Goal: Task Accomplishment & Management: Complete application form

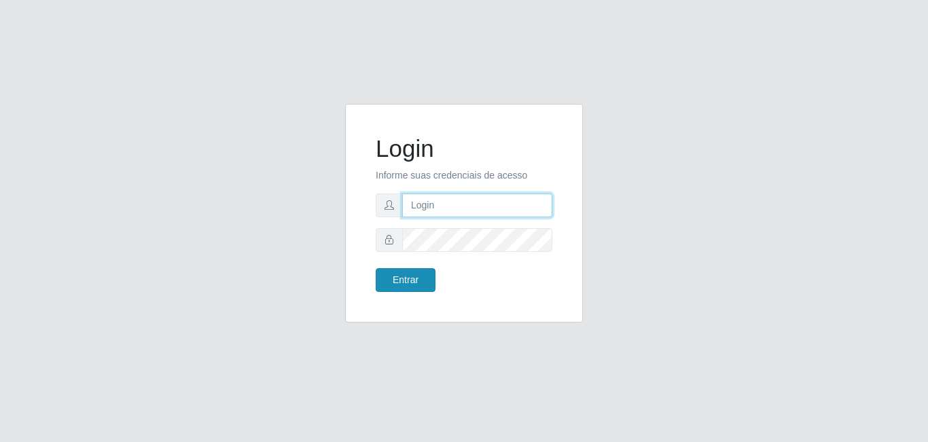
type input "gerente.loja4@marvermelhoatacado.com.br"
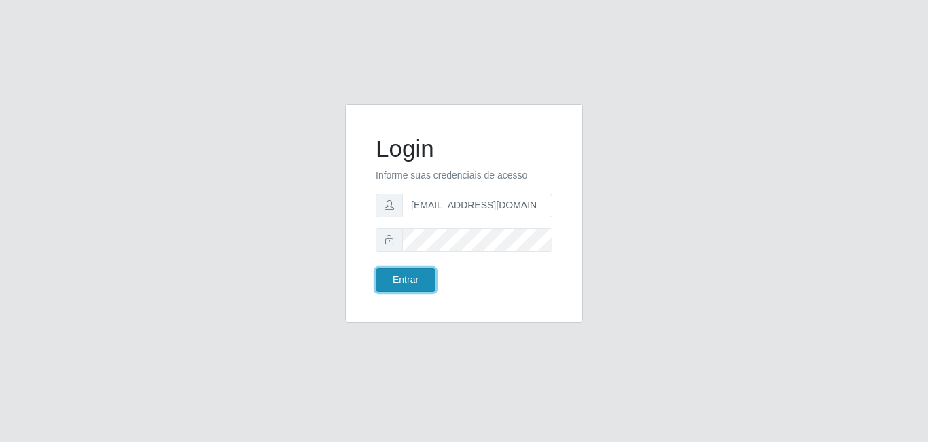
click at [395, 273] on button "Entrar" at bounding box center [406, 280] width 60 height 24
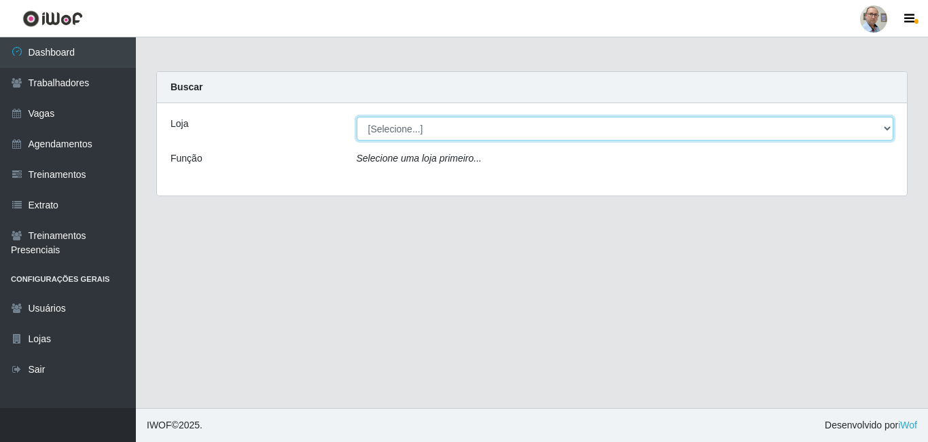
click at [401, 117] on select "[Selecione...] Mar Vermelho - Loja 04" at bounding box center [625, 129] width 537 height 24
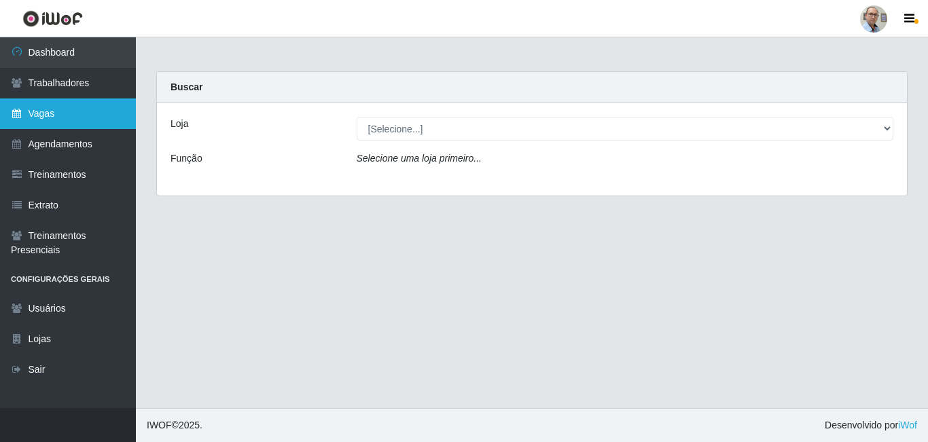
click at [26, 117] on link "Vagas" at bounding box center [68, 113] width 136 height 31
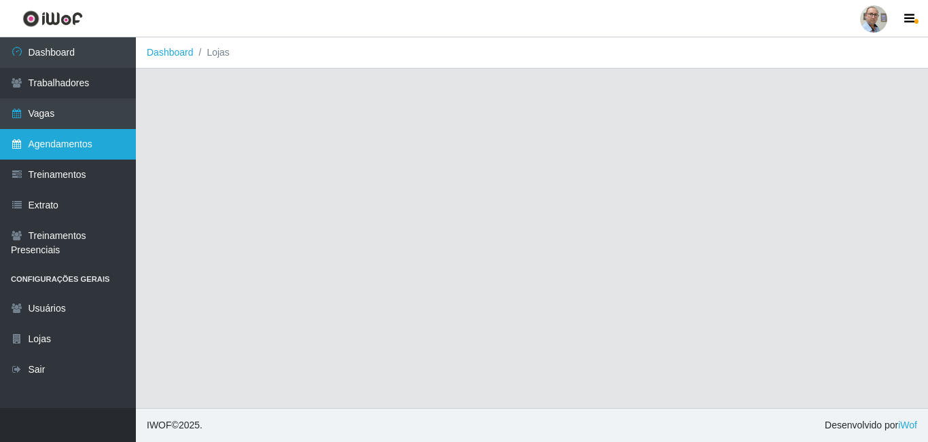
click at [33, 136] on link "Agendamentos" at bounding box center [68, 144] width 136 height 31
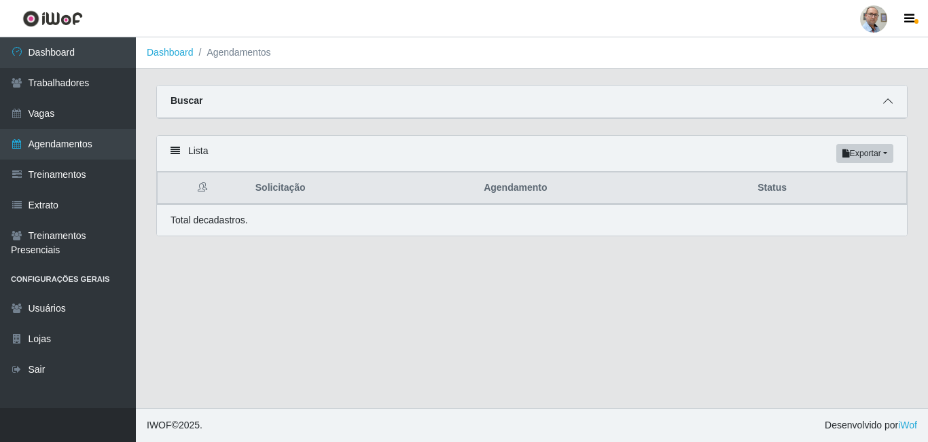
click at [890, 103] on icon at bounding box center [888, 101] width 10 height 10
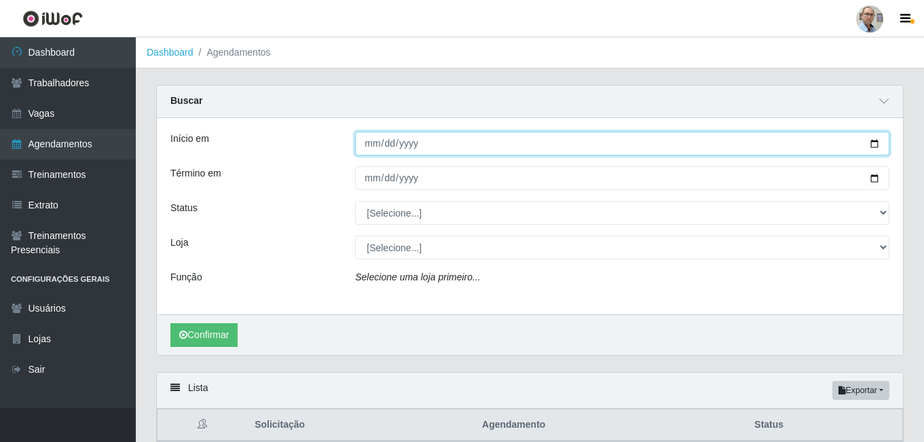
click at [873, 144] on input "Início em" at bounding box center [622, 144] width 534 height 24
type input "2025-08-26"
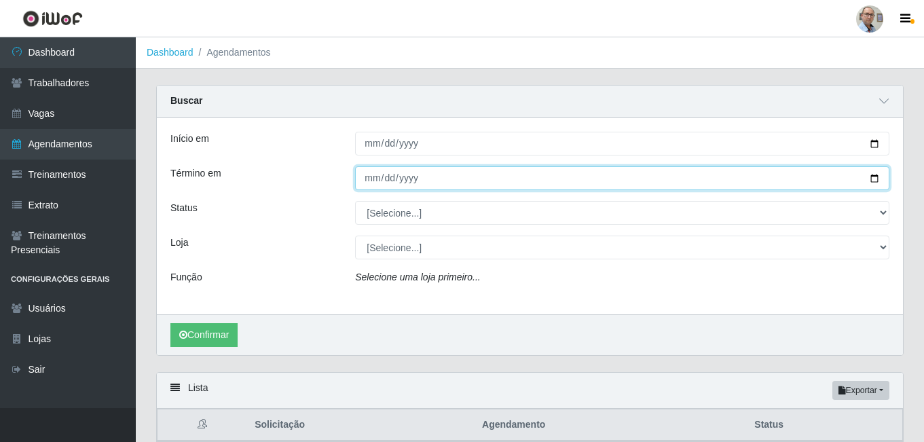
click at [871, 177] on input "Término em" at bounding box center [622, 178] width 534 height 24
type input "2025-08-26"
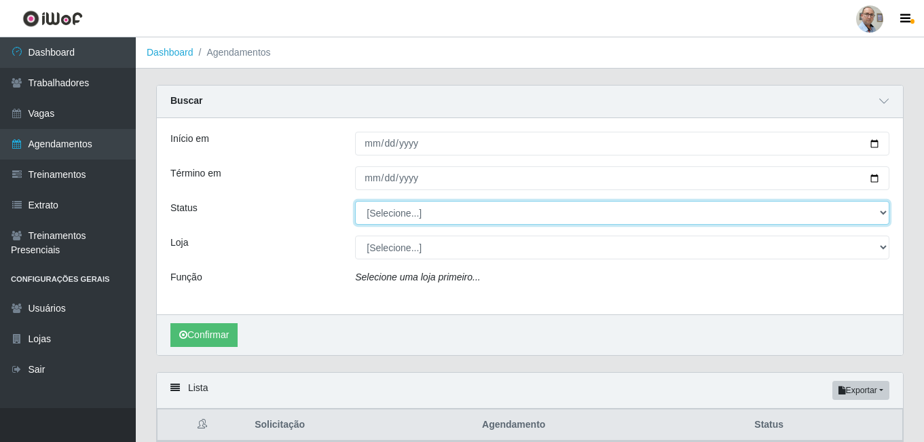
click at [388, 215] on select "[Selecione...] AGENDADO AGUARDANDO LIBERAR EM ANDAMENTO EM REVISÃO FINALIZADO C…" at bounding box center [622, 213] width 534 height 24
select select "AGENDADO"
click at [355, 202] on select "[Selecione...] AGENDADO AGUARDANDO LIBERAR EM ANDAMENTO EM REVISÃO FINALIZADO C…" at bounding box center [622, 213] width 534 height 24
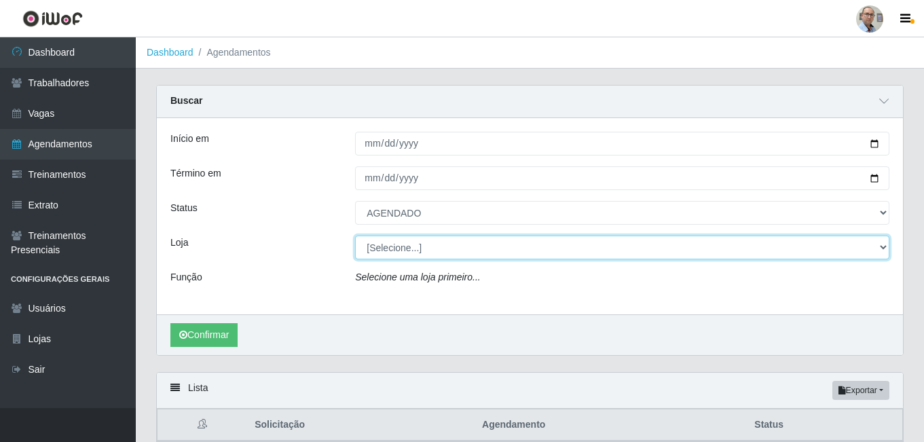
click at [403, 246] on select "[Selecione...] Mar Vermelho - Loja 04" at bounding box center [622, 248] width 534 height 24
select select "251"
click at [355, 236] on select "[Selecione...] Mar Vermelho - Loja 04" at bounding box center [622, 248] width 534 height 24
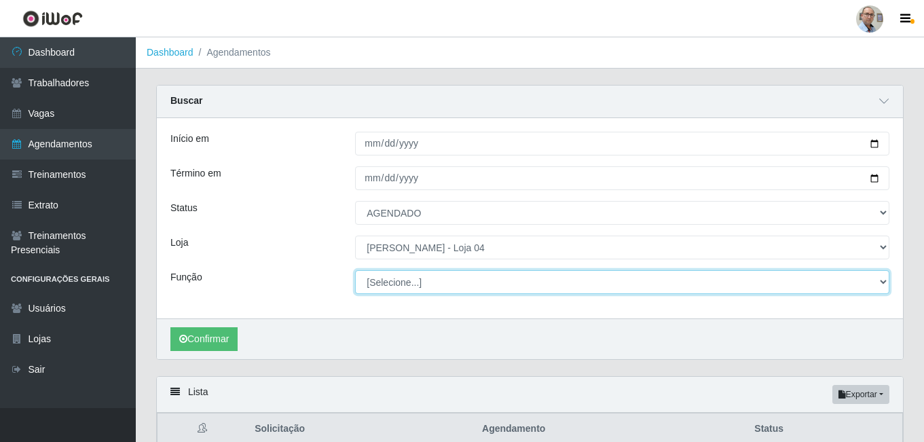
click at [399, 280] on select "[Selecione...] ASG ASG + ASG ++ Auxiliar de Depósito Auxiliar de Depósito + Aux…" at bounding box center [622, 282] width 534 height 24
select select "22"
click at [355, 271] on select "[Selecione...] ASG ASG + ASG ++ Auxiliar de Depósito Auxiliar de Depósito + Aux…" at bounding box center [622, 282] width 534 height 24
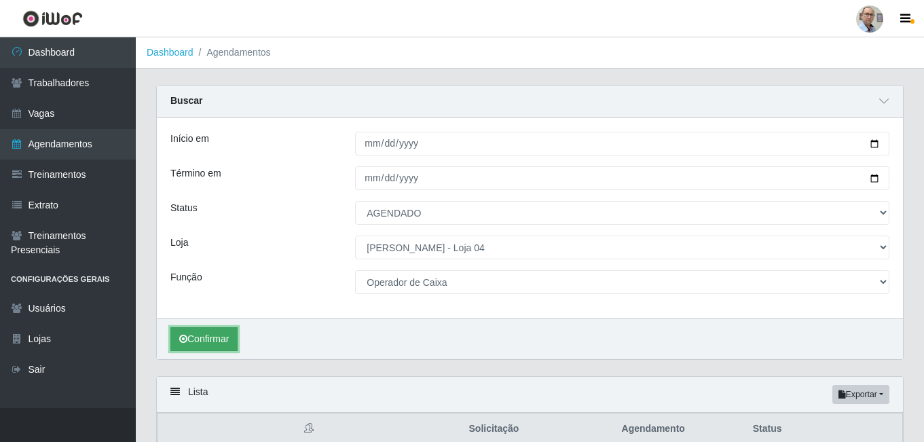
click at [211, 337] on button "Confirmar" at bounding box center [203, 339] width 67 height 24
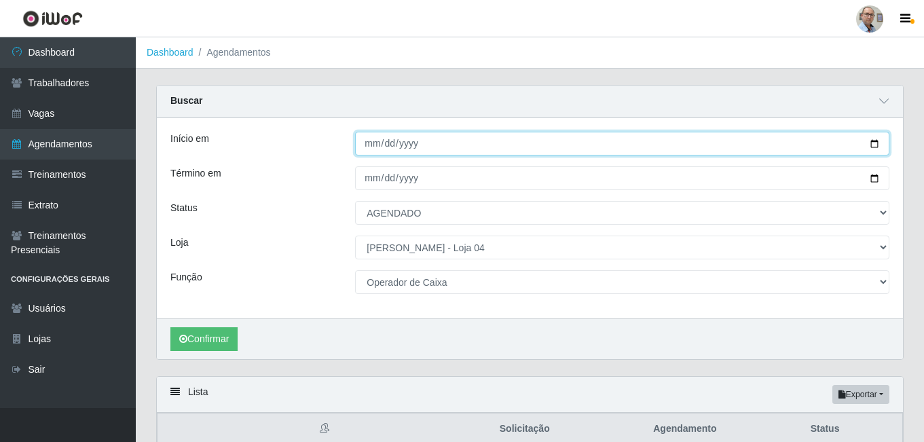
click at [467, 146] on input "2025-08-26" at bounding box center [622, 144] width 534 height 24
click at [875, 143] on input "2025-08-26" at bounding box center [622, 144] width 534 height 24
type input "[DATE]"
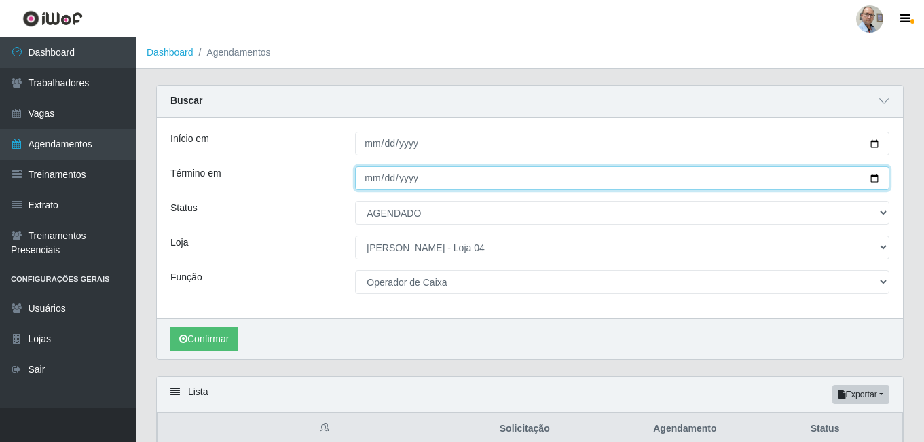
click at [871, 182] on input "2025-08-26" at bounding box center [622, 178] width 534 height 24
type input "[DATE]"
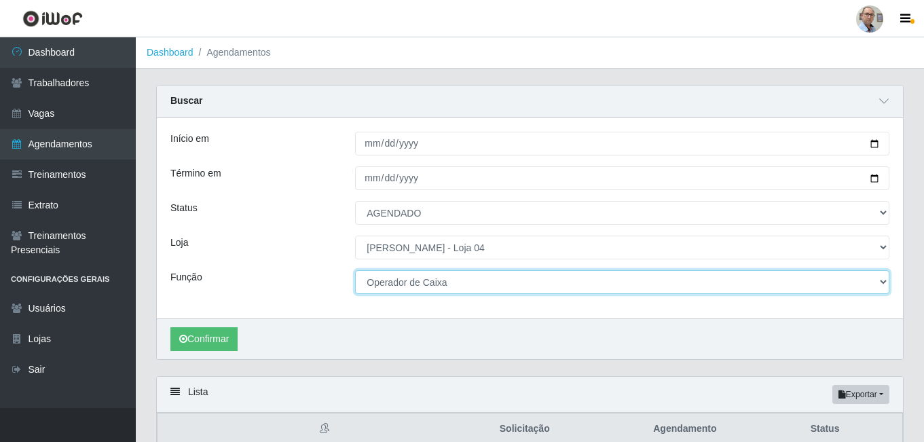
click at [415, 287] on select "[Selecione...] ASG ASG + ASG ++ Auxiliar de Depósito Auxiliar de Depósito + Aux…" at bounding box center [622, 282] width 534 height 24
select select "24"
click at [355, 271] on select "[Selecione...] ASG ASG + ASG ++ Auxiliar de Depósito Auxiliar de Depósito + Aux…" at bounding box center [622, 282] width 534 height 24
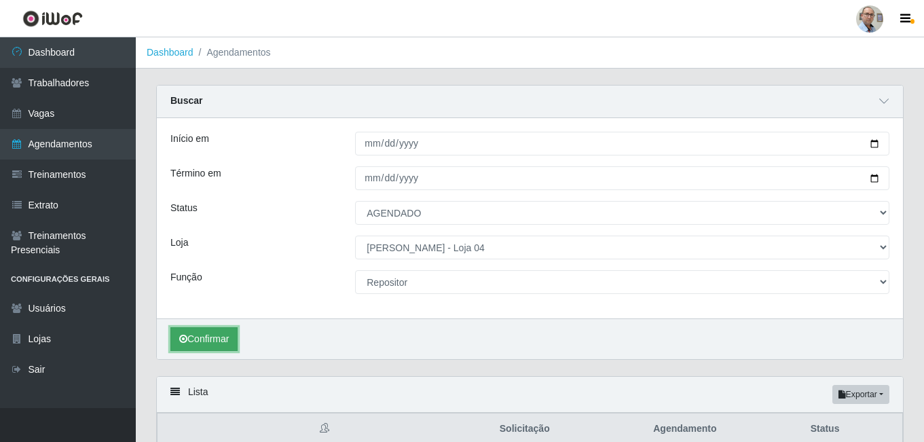
click at [204, 340] on button "Confirmar" at bounding box center [203, 339] width 67 height 24
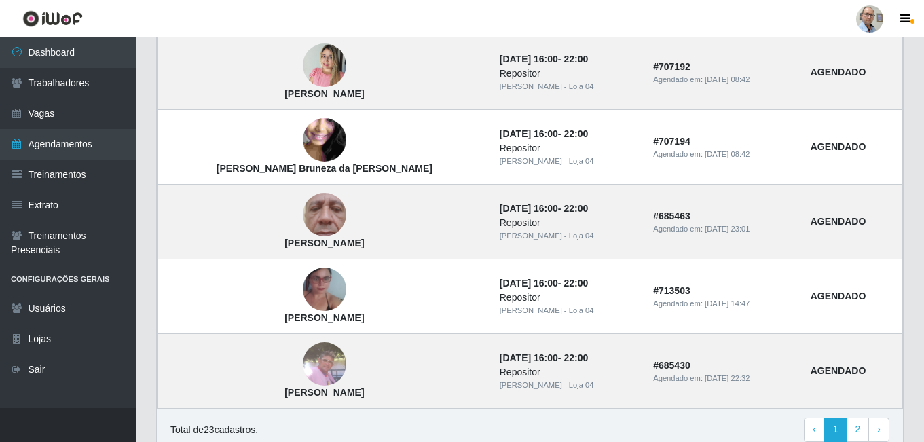
scroll to position [1217, 0]
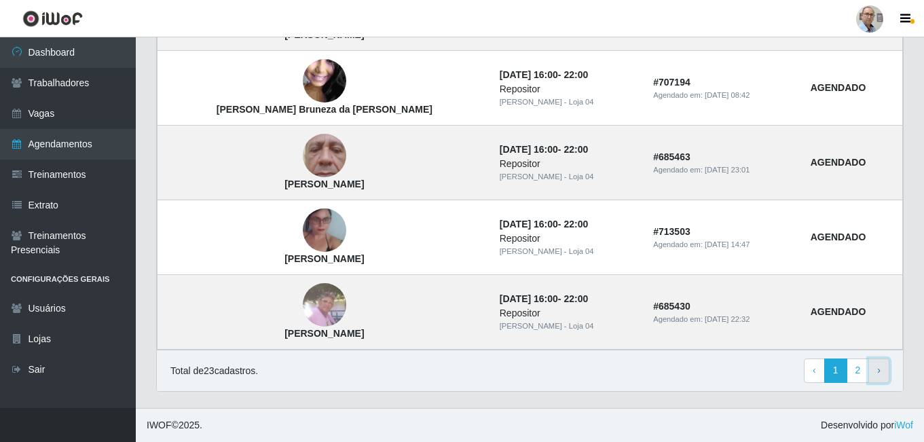
click at [877, 371] on span "›" at bounding box center [878, 370] width 3 height 11
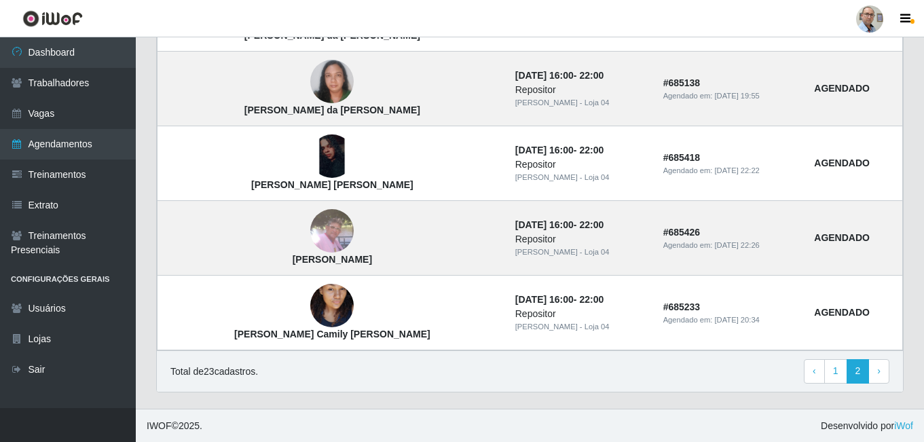
scroll to position [453, 0]
click at [881, 372] on link "› Next" at bounding box center [879, 371] width 21 height 24
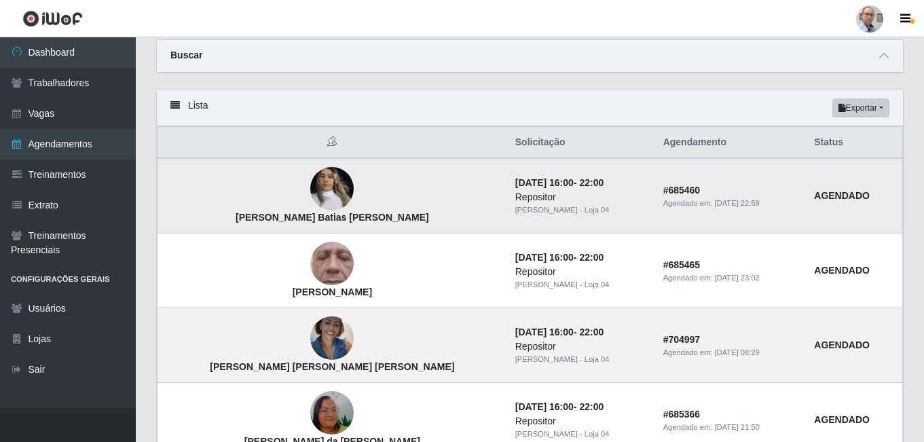
scroll to position [453, 0]
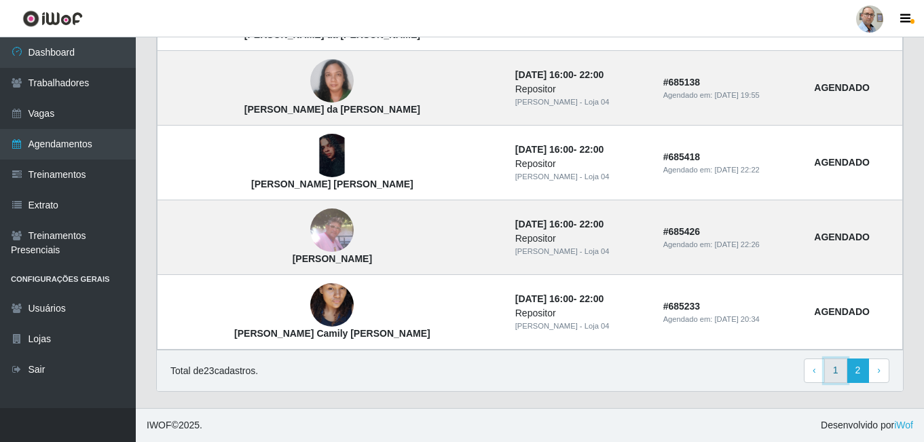
click at [839, 368] on link "1" at bounding box center [835, 371] width 23 height 24
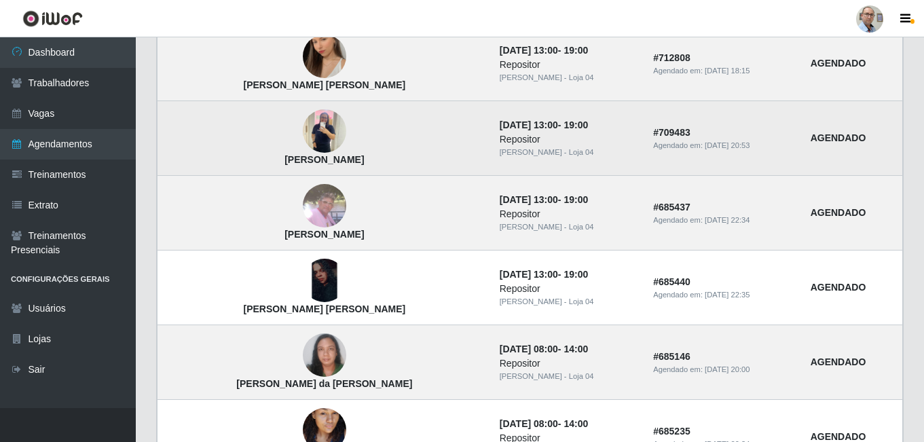
scroll to position [340, 0]
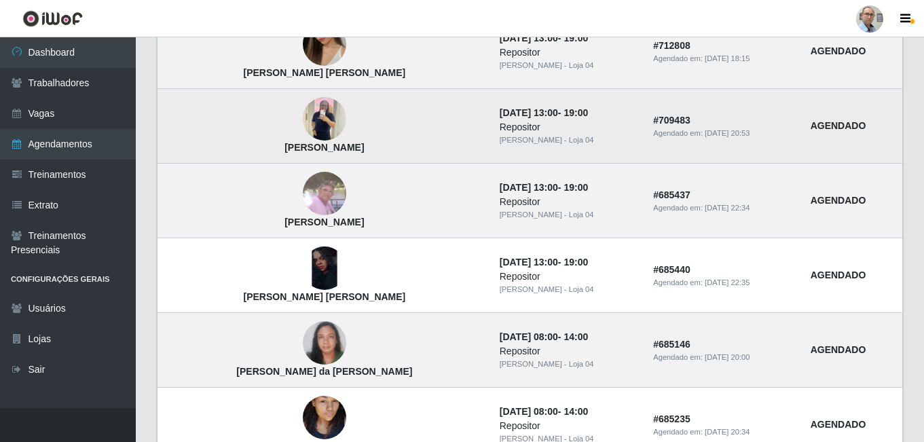
click at [303, 110] on img at bounding box center [324, 119] width 43 height 58
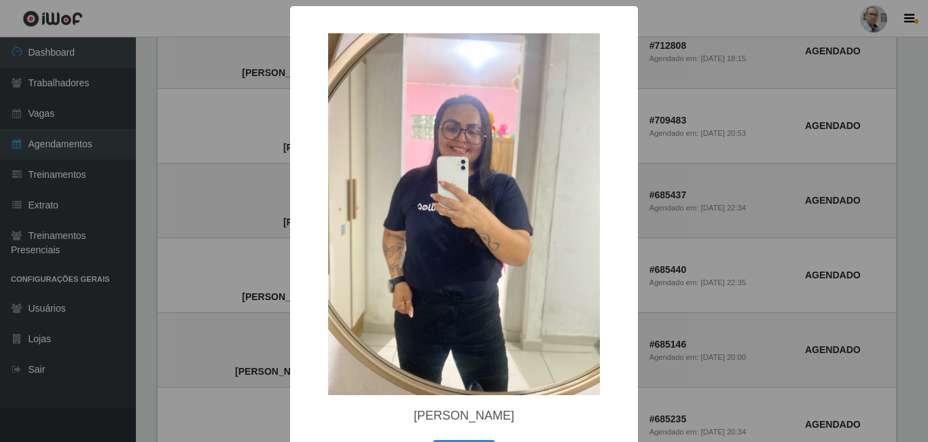
click at [236, 135] on div "× [PERSON_NAME] da Costa OK Cancel" at bounding box center [464, 221] width 928 height 442
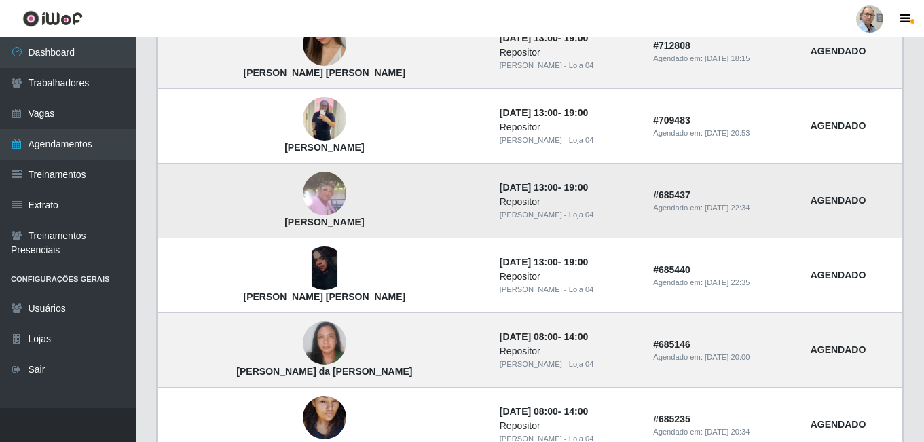
click at [303, 194] on img at bounding box center [324, 193] width 43 height 43
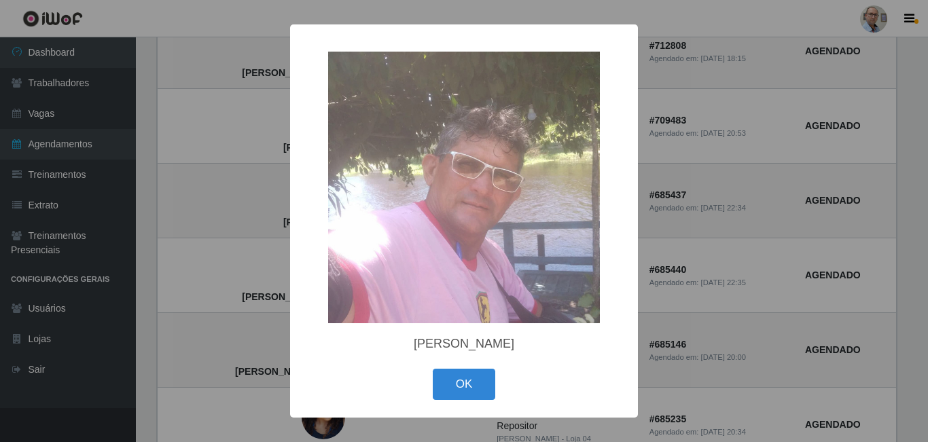
click at [208, 192] on div "× [PERSON_NAME] OK Cancel" at bounding box center [464, 221] width 928 height 442
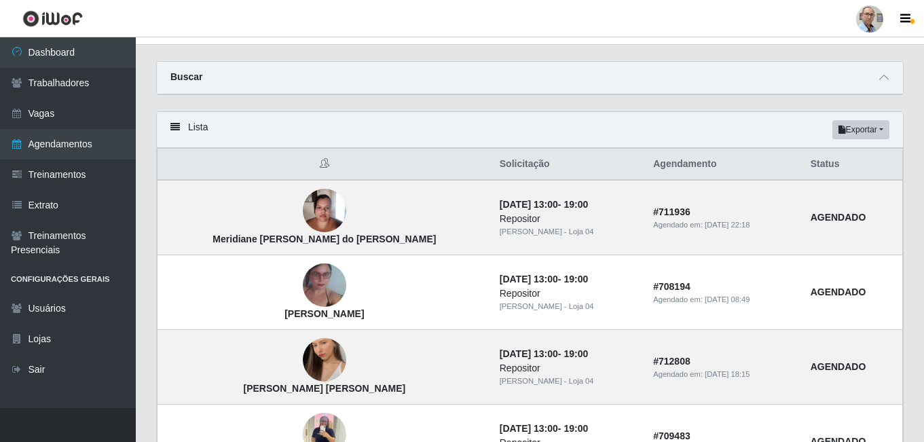
scroll to position [0, 0]
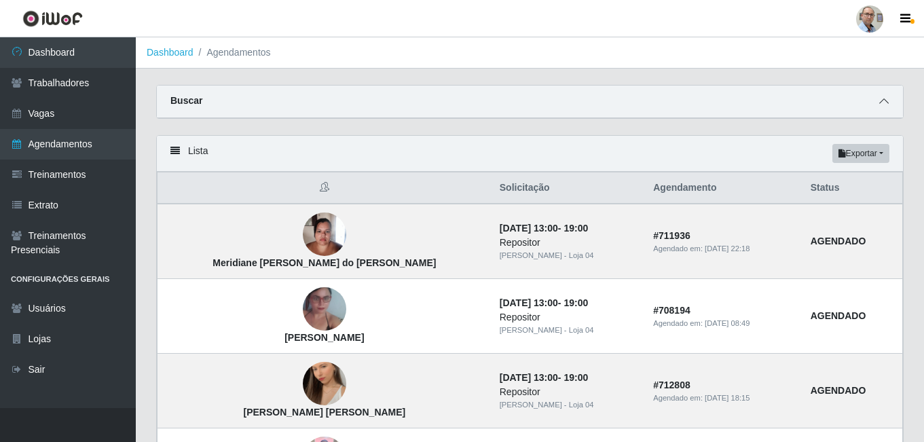
click at [880, 97] on span at bounding box center [884, 102] width 16 height 16
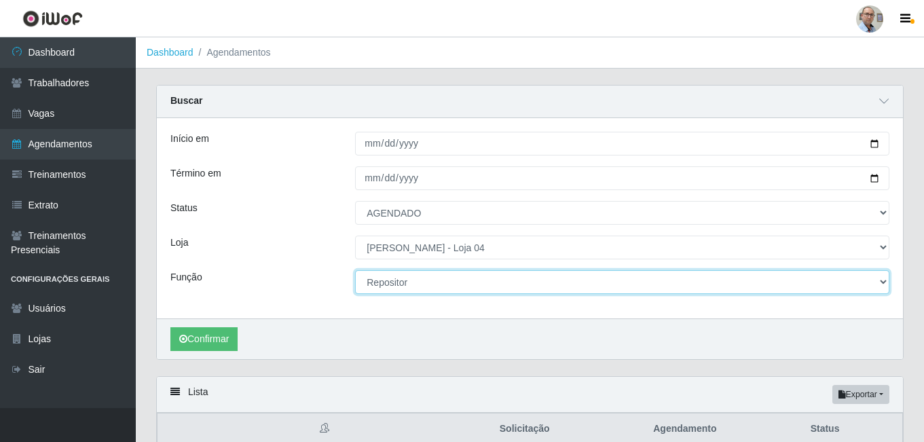
click at [410, 280] on select "[Selecione...] ASG ASG + ASG ++ Auxiliar de Depósito Auxiliar de Depósito + Aux…" at bounding box center [622, 282] width 534 height 24
click at [355, 271] on select "[Selecione...] ASG ASG + ASG ++ Auxiliar de Depósito Auxiliar de Depósito + Aux…" at bounding box center [622, 282] width 534 height 24
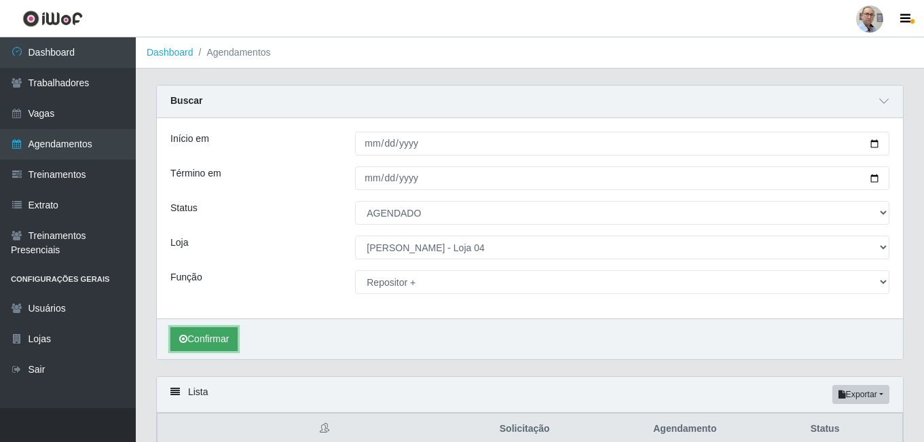
click at [219, 335] on button "Confirmar" at bounding box center [203, 339] width 67 height 24
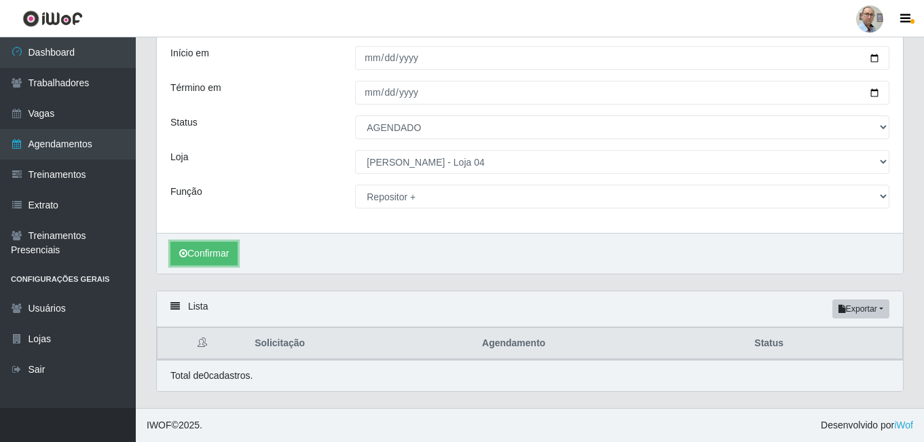
scroll to position [86, 0]
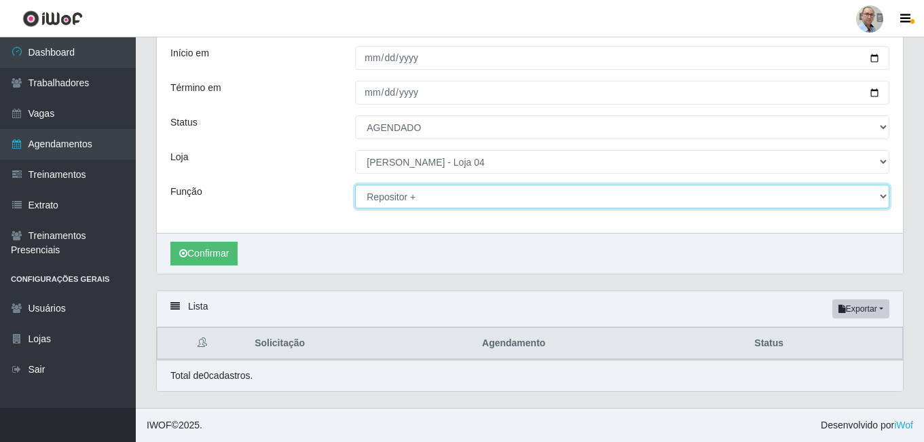
click at [448, 193] on select "[Selecione...] ASG ASG + ASG ++ Auxiliar de Depósito Auxiliar de Depósito + Aux…" at bounding box center [622, 197] width 534 height 24
select select "110"
click at [355, 185] on select "[Selecione...] ASG ASG + ASG ++ Auxiliar de Depósito Auxiliar de Depósito + Aux…" at bounding box center [622, 197] width 534 height 24
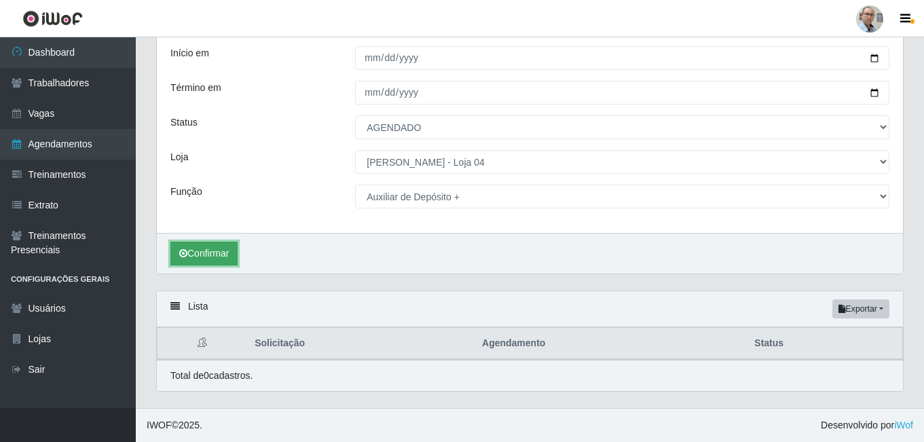
click at [217, 262] on button "Confirmar" at bounding box center [203, 254] width 67 height 24
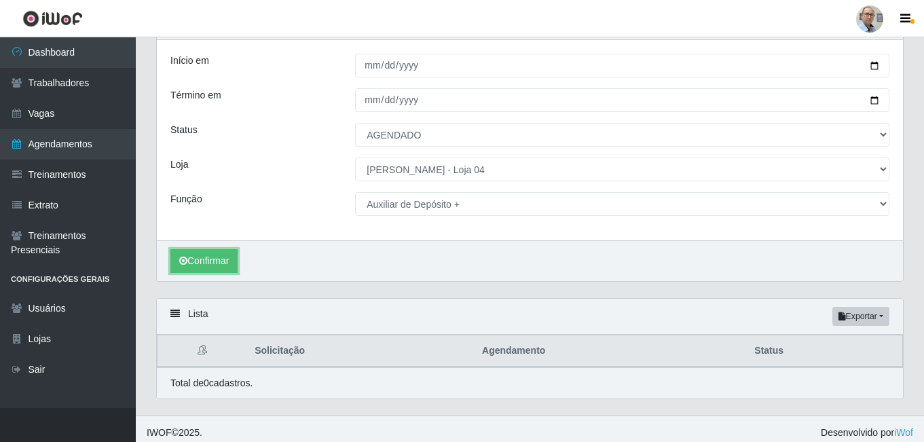
scroll to position [86, 0]
